Goal: Task Accomplishment & Management: Use online tool/utility

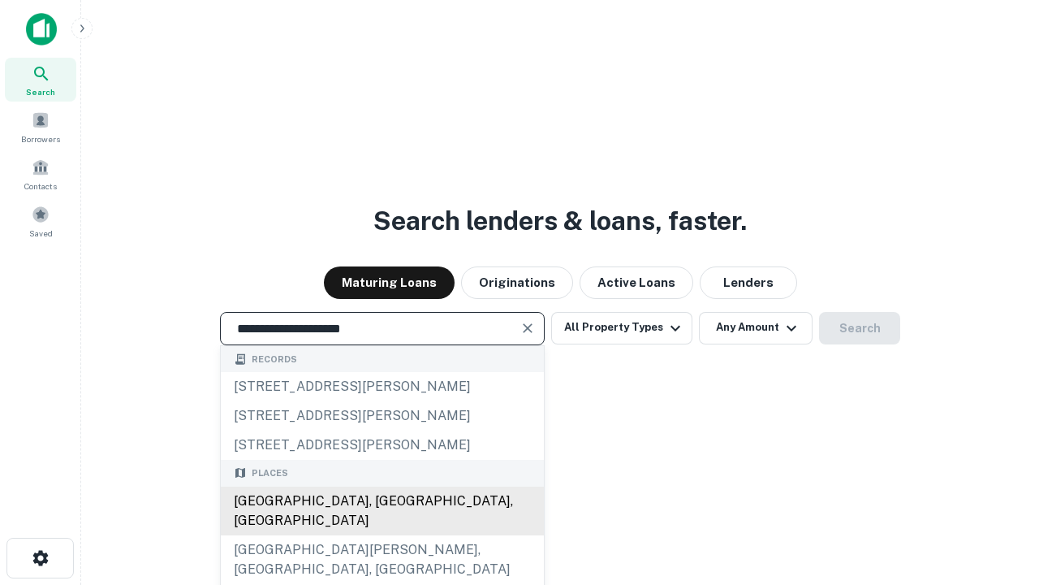
click at [382, 535] on div "[GEOGRAPHIC_DATA], [GEOGRAPHIC_DATA], [GEOGRAPHIC_DATA]" at bounding box center [382, 510] width 323 height 49
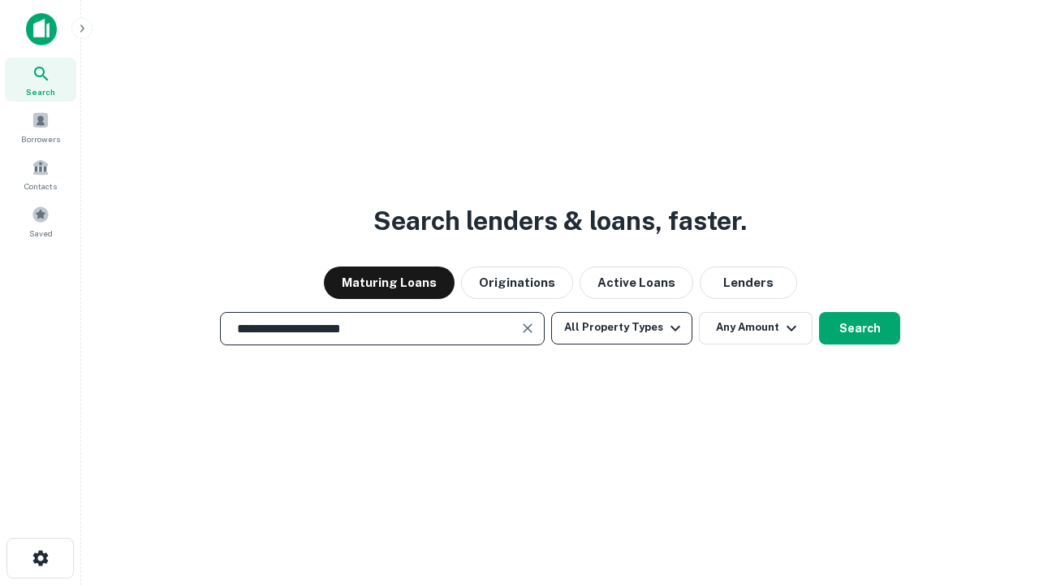
type input "**********"
click at [622, 327] on button "All Property Types" at bounding box center [621, 328] width 141 height 32
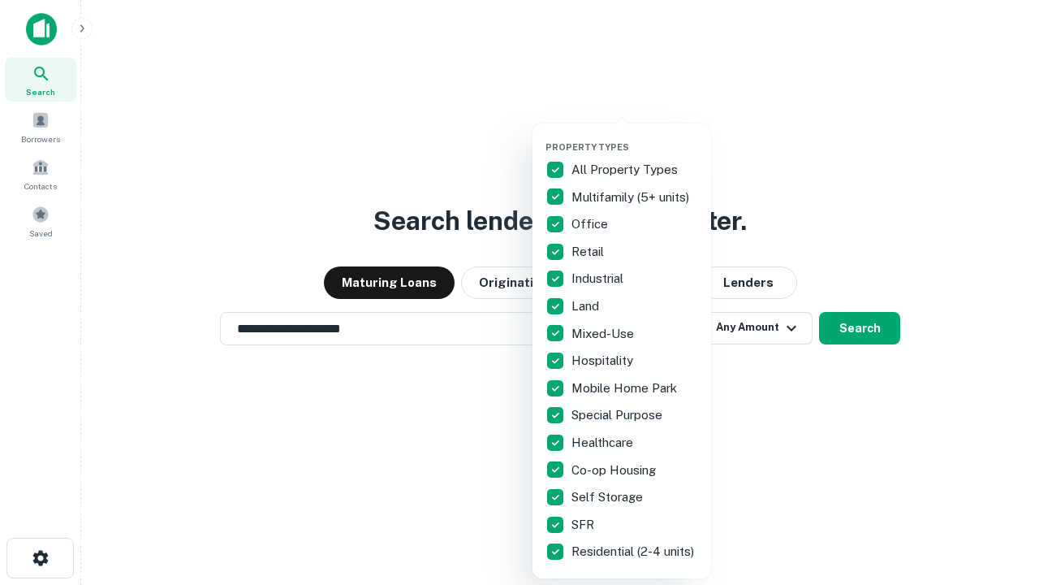
click at [635, 136] on button "button" at bounding box center [635, 136] width 179 height 1
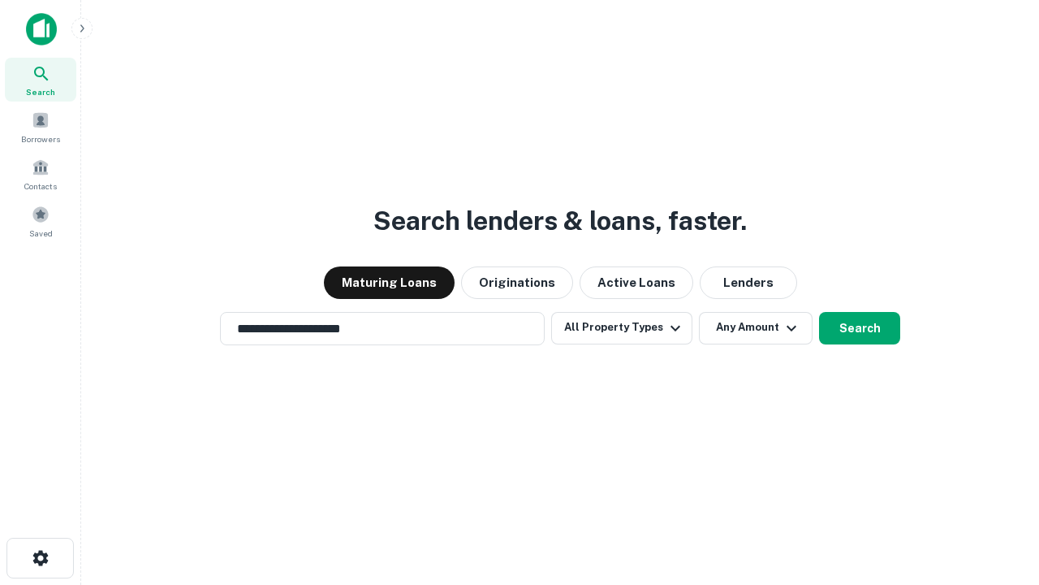
scroll to position [10, 196]
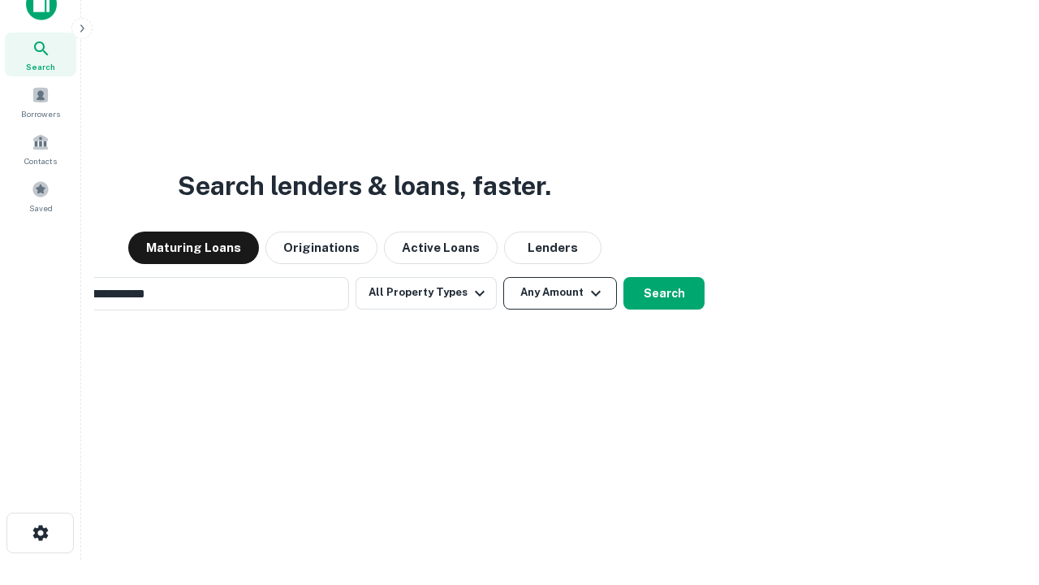
click at [504, 277] on button "Any Amount" at bounding box center [561, 293] width 114 height 32
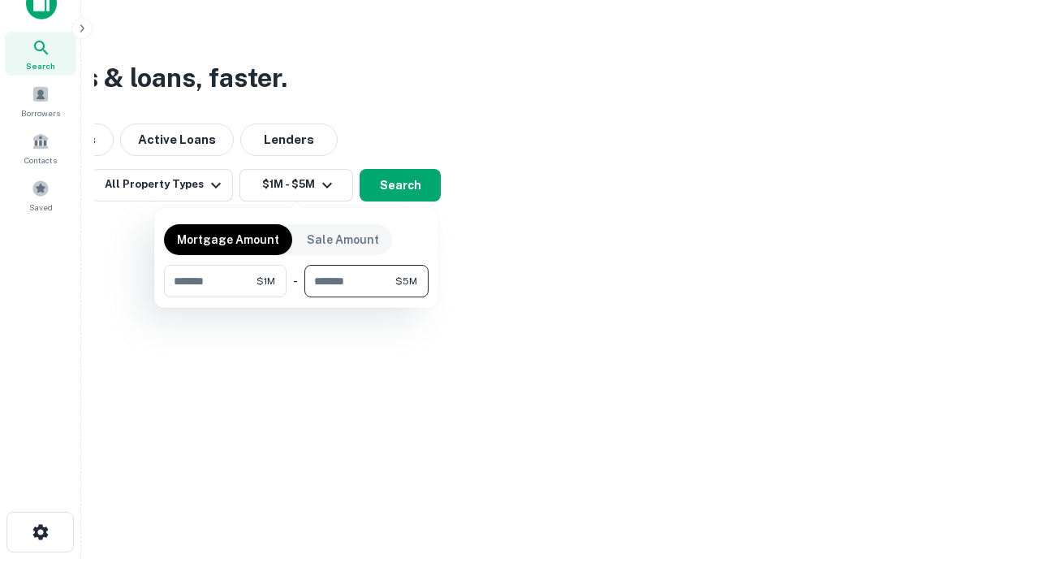
type input "*******"
click at [296, 297] on button "button" at bounding box center [296, 297] width 265 height 1
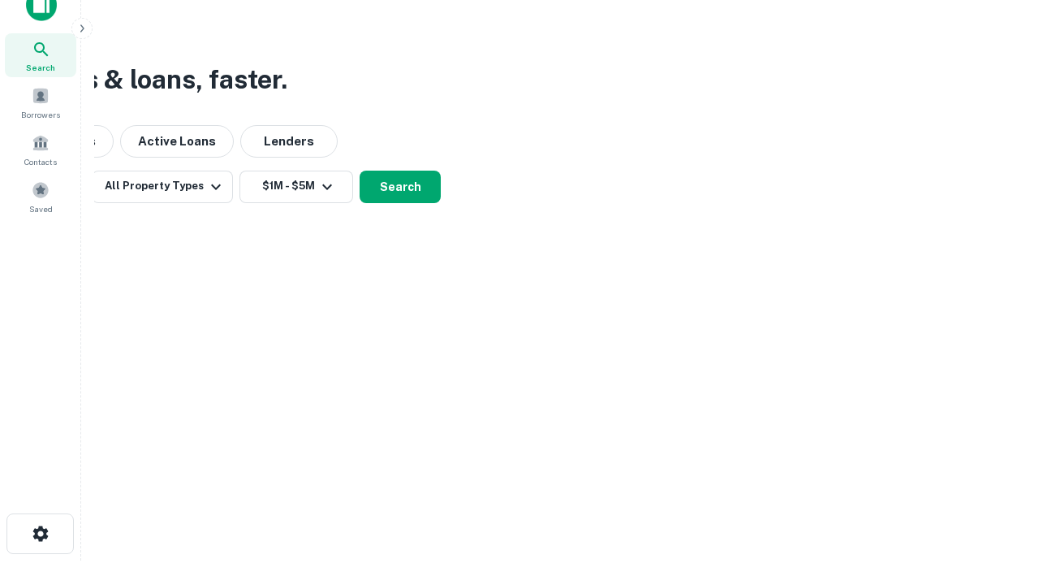
scroll to position [10, 300]
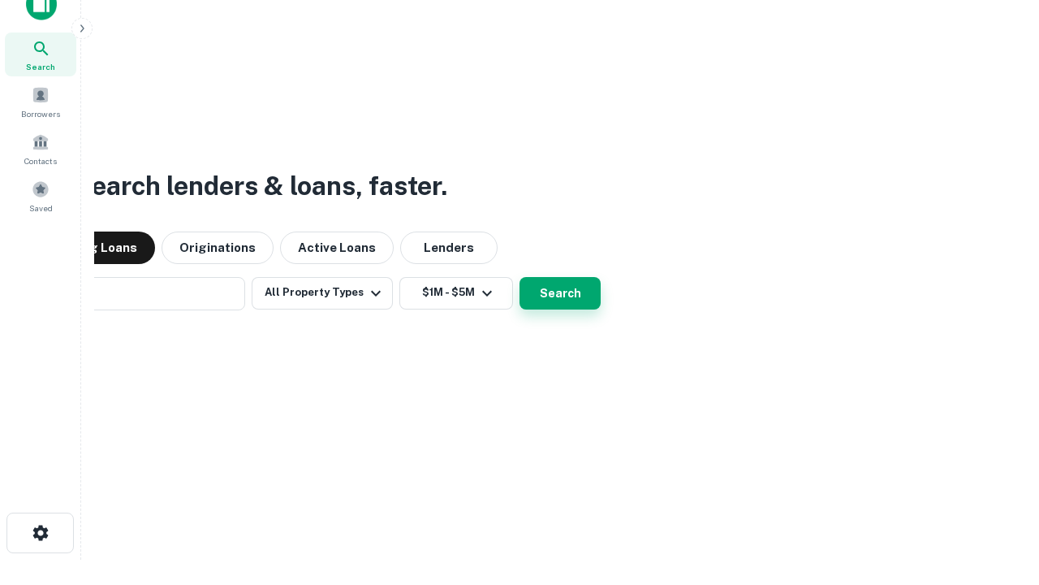
click at [520, 277] on button "Search" at bounding box center [560, 293] width 81 height 32
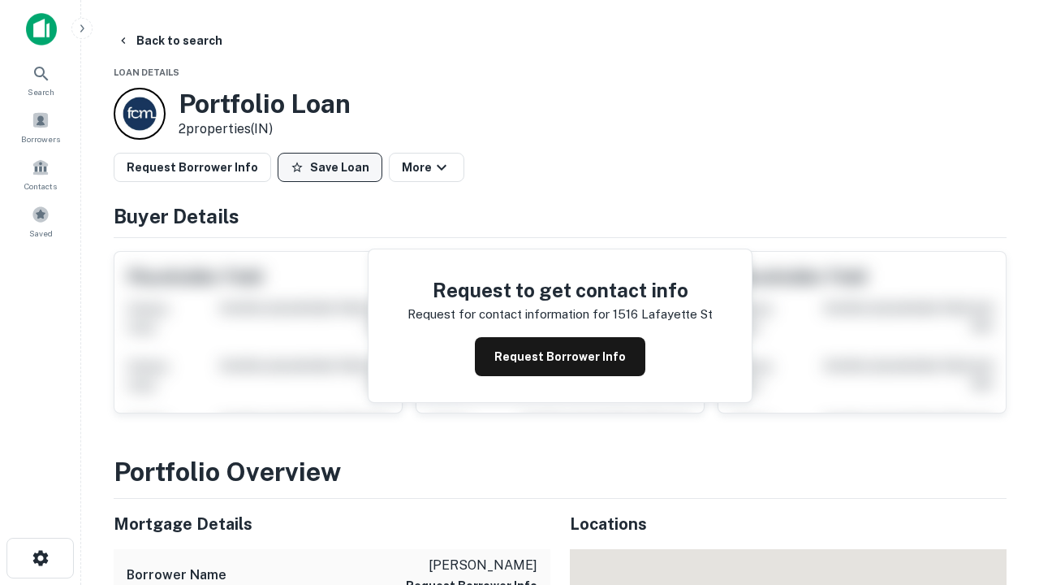
click at [330, 167] on button "Save Loan" at bounding box center [330, 167] width 105 height 29
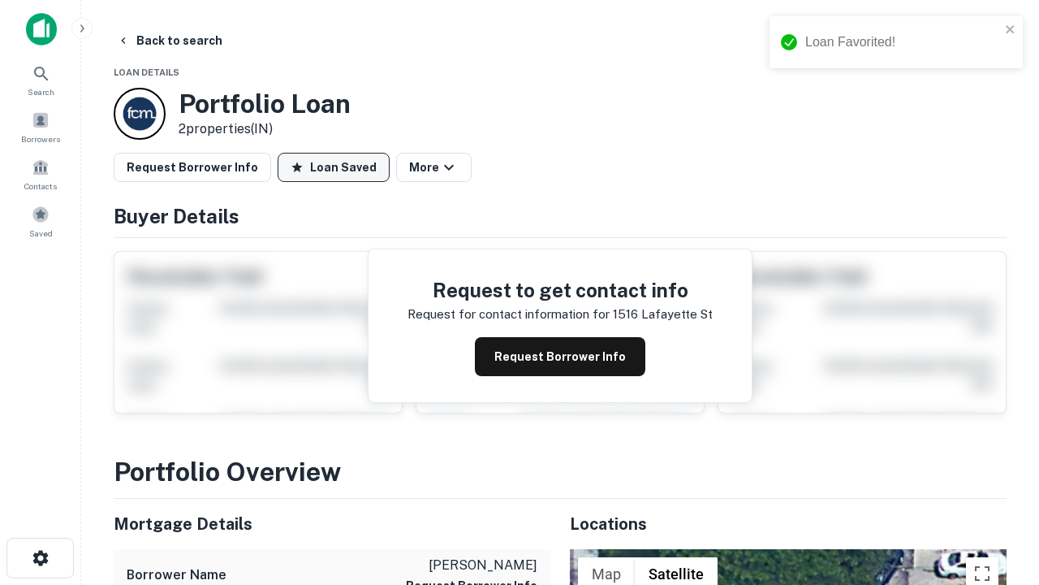
click at [334, 167] on button "Loan Saved" at bounding box center [334, 167] width 112 height 29
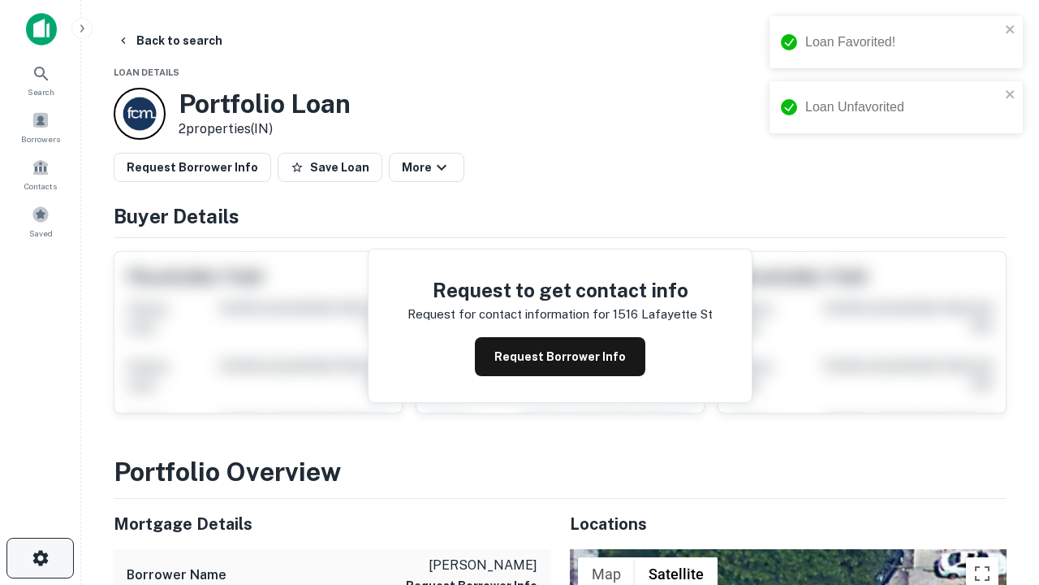
click at [40, 558] on icon "button" at bounding box center [40, 557] width 19 height 19
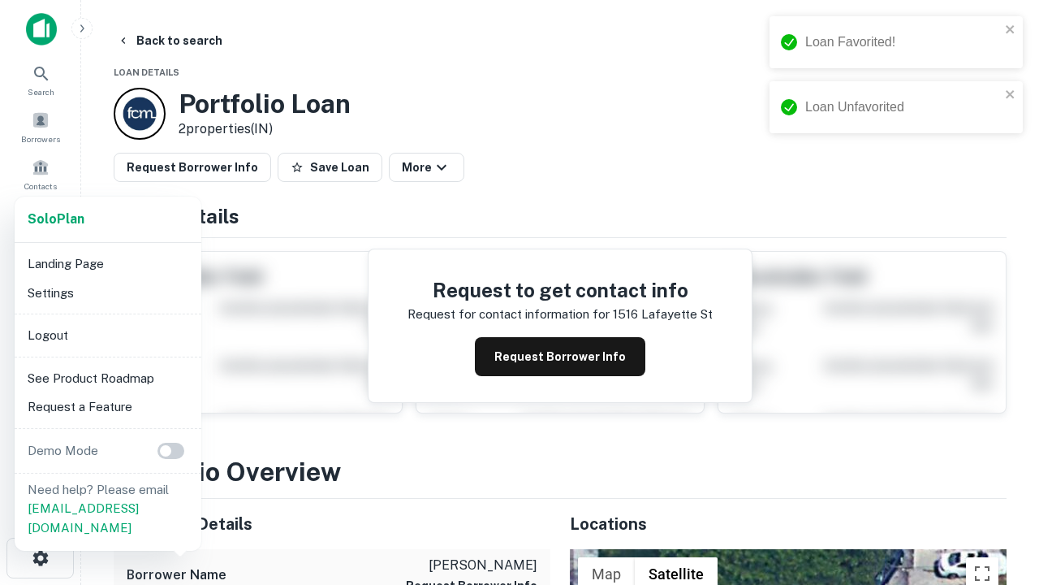
click at [107, 335] on li "Logout" at bounding box center [108, 335] width 174 height 29
